Goal: Task Accomplishment & Management: Manage account settings

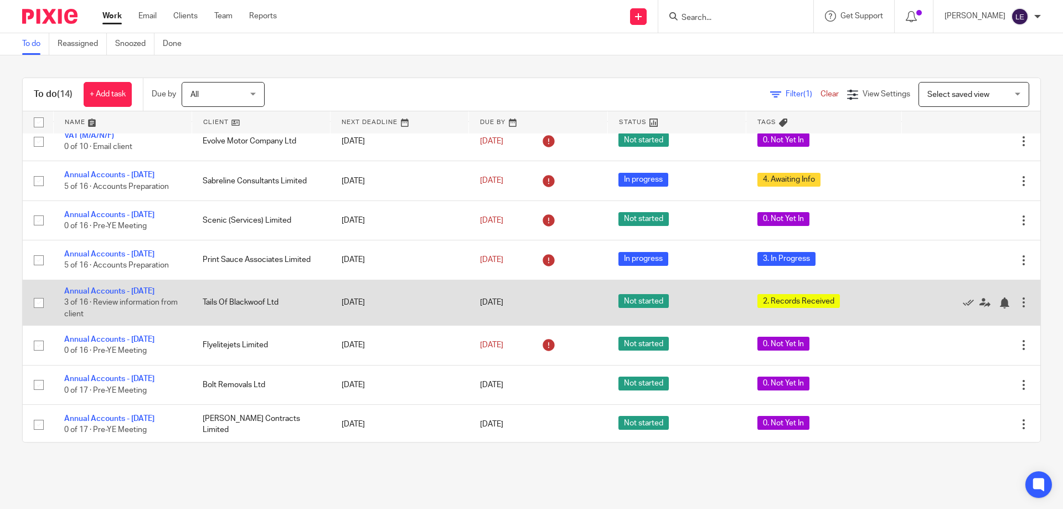
scroll to position [251, 0]
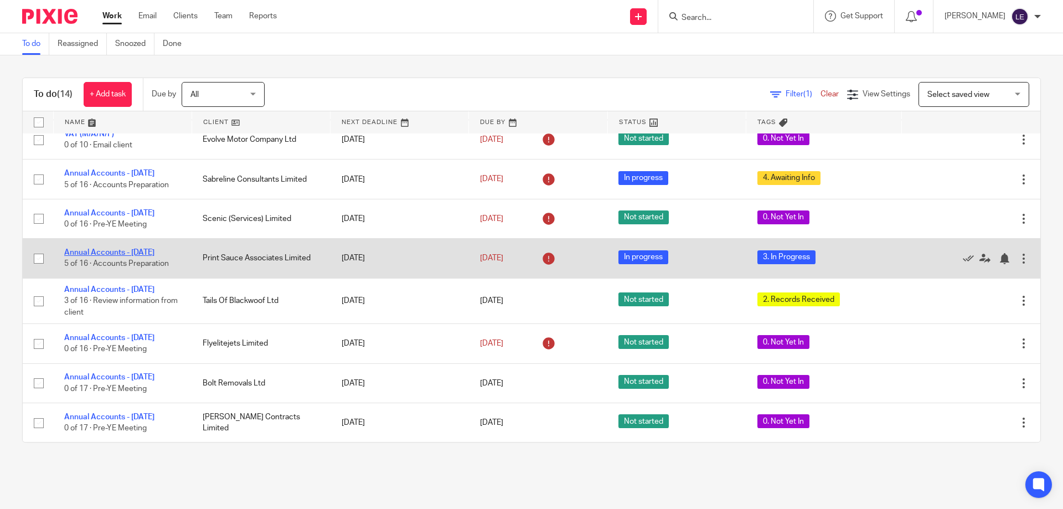
click at [111, 250] on link "Annual Accounts - [DATE]" at bounding box center [109, 252] width 90 height 8
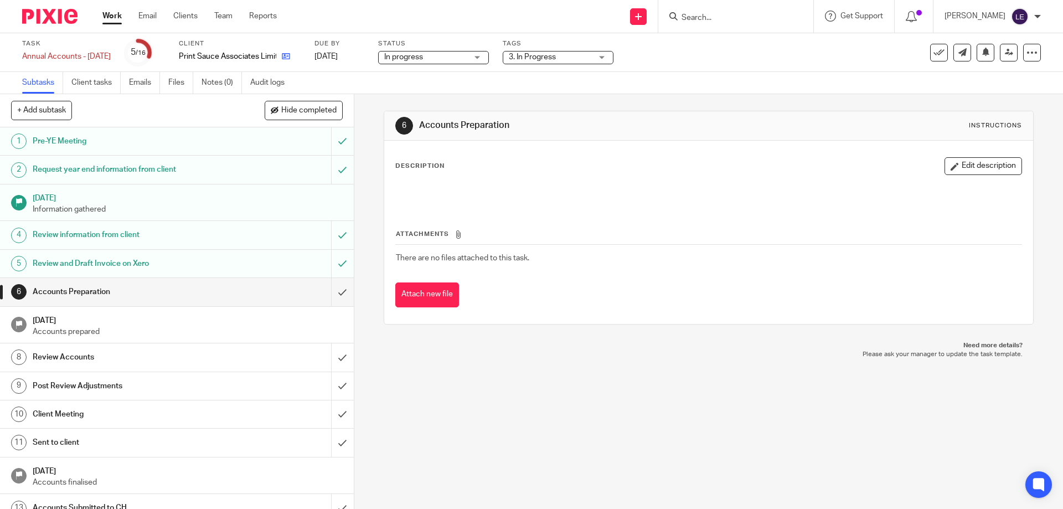
click at [290, 54] on link at bounding box center [283, 56] width 14 height 11
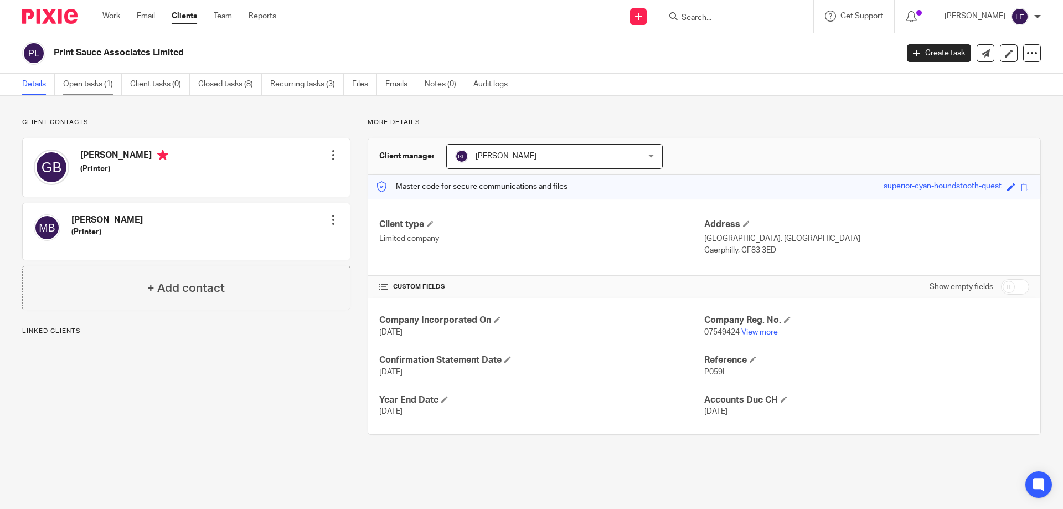
click at [95, 87] on link "Open tasks (1)" at bounding box center [92, 85] width 59 height 22
